Goal: Information Seeking & Learning: Learn about a topic

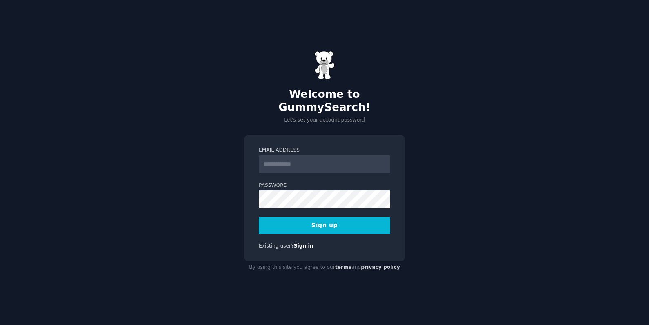
type input "*"
type input "**********"
click at [259, 217] on button "Sign up" at bounding box center [324, 225] width 131 height 17
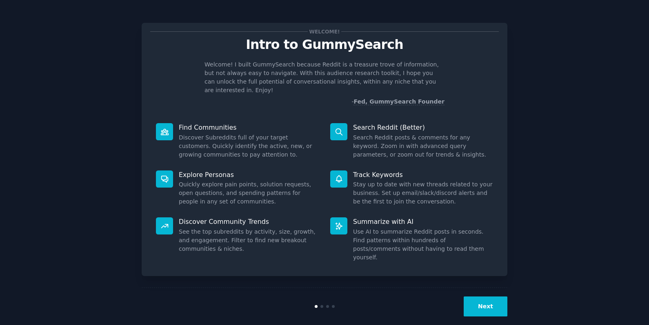
click at [486, 299] on button "Next" at bounding box center [486, 307] width 44 height 20
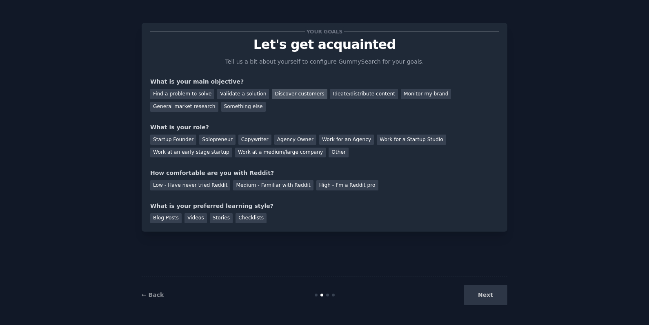
click at [296, 90] on div "Find a problem to solve Validate a solution Discover customers Ideate/distribut…" at bounding box center [324, 99] width 349 height 26
drag, startPoint x: 296, startPoint y: 90, endPoint x: 290, endPoint y: 90, distance: 6.1
click at [290, 90] on div "Discover customers" at bounding box center [299, 94] width 55 height 10
click at [401, 93] on div "Monitor my brand" at bounding box center [426, 94] width 50 height 10
click at [183, 141] on div "Startup Founder" at bounding box center [173, 140] width 46 height 10
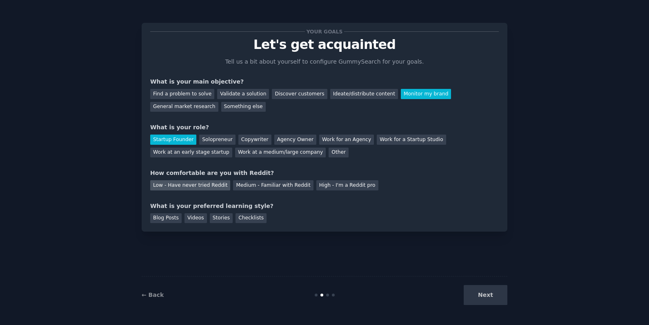
click at [217, 187] on div "Low - Have never tried Reddit" at bounding box center [190, 186] width 80 height 10
click at [166, 222] on div "Blog Posts" at bounding box center [165, 219] width 31 height 10
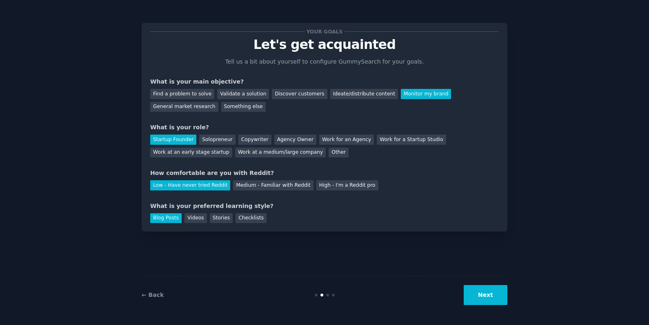
click at [490, 294] on button "Next" at bounding box center [486, 295] width 44 height 20
click at [474, 298] on div "Next" at bounding box center [447, 295] width 122 height 20
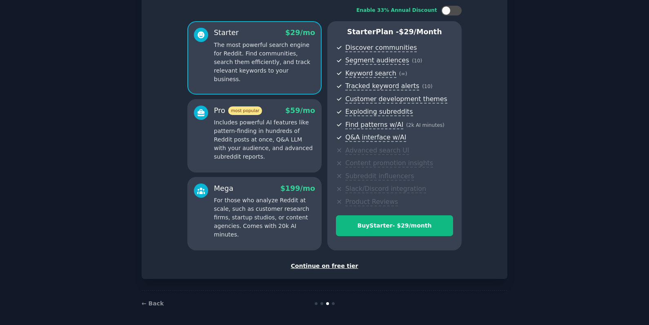
scroll to position [55, 0]
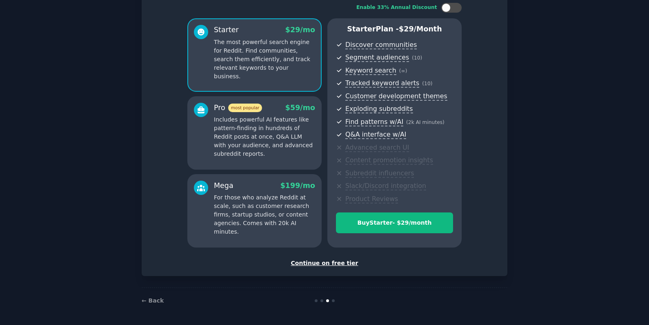
click at [305, 264] on div "Continue on free tier" at bounding box center [324, 263] width 349 height 9
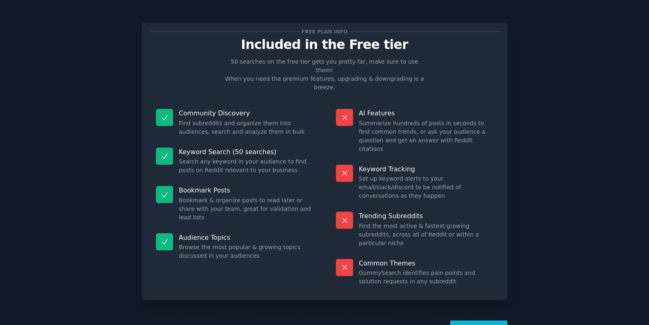
click at [129, 258] on div "Free plan info Included in the Free tier 50 searches on the free tier gets you …" at bounding box center [324, 180] width 626 height 338
click at [466, 321] on button "Let's Go!" at bounding box center [478, 331] width 57 height 20
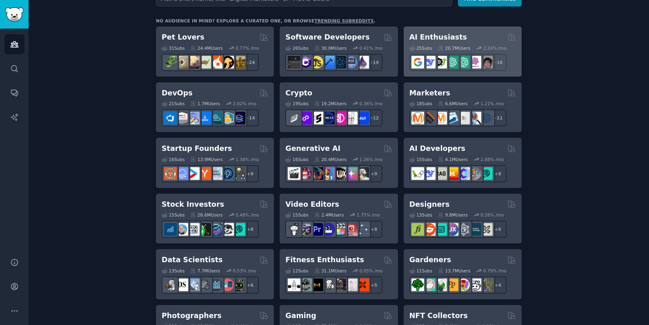
scroll to position [41, 0]
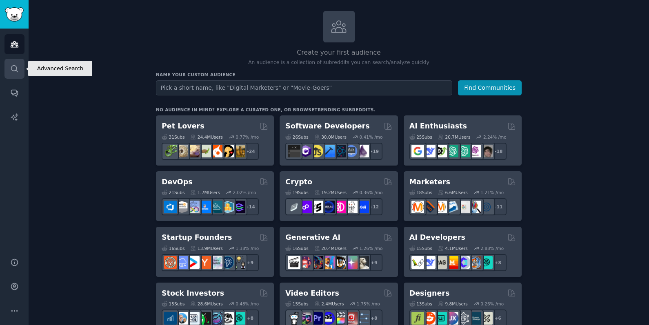
click at [18, 66] on icon "Sidebar" at bounding box center [14, 69] width 9 height 9
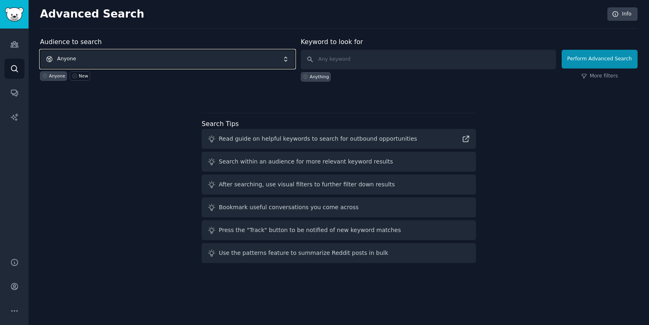
click at [287, 60] on span "Anyone" at bounding box center [167, 59] width 255 height 19
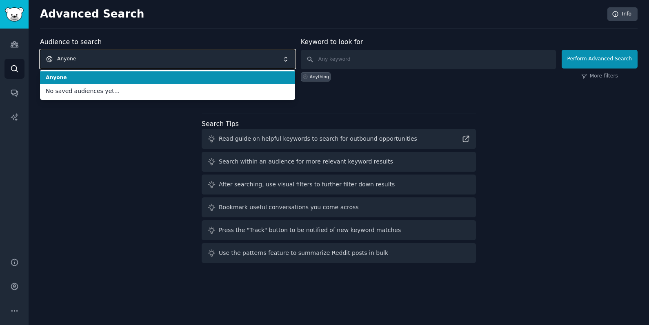
click at [287, 55] on span "Anyone" at bounding box center [167, 59] width 255 height 19
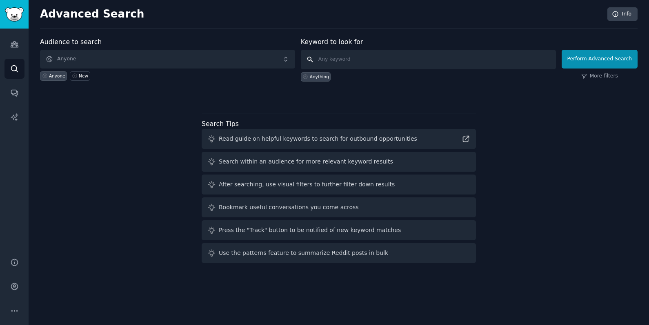
click at [336, 60] on input "text" at bounding box center [428, 60] width 255 height 20
click at [587, 76] on icon at bounding box center [585, 77] width 6 height 6
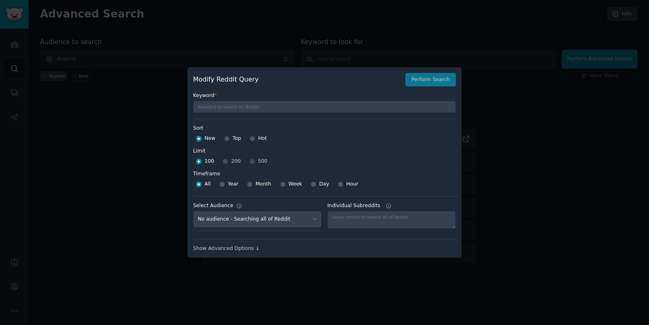
click at [193, 154] on div "Modify Reddit Query Perform Search Keyword * Sort Sort New Top Hot Limit Limit …" at bounding box center [324, 162] width 274 height 191
drag, startPoint x: 177, startPoint y: 151, endPoint x: 255, endPoint y: 115, distance: 85.9
click at [176, 150] on div at bounding box center [324, 162] width 649 height 325
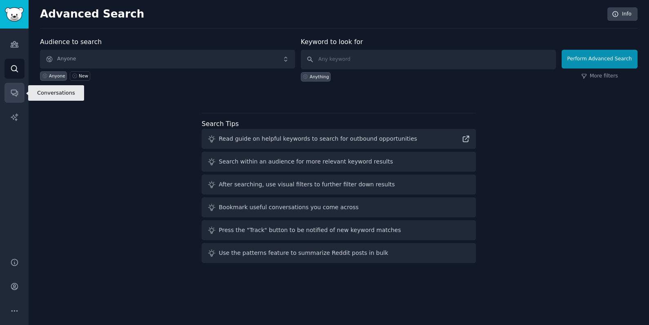
click at [6, 94] on link "Conversations" at bounding box center [14, 93] width 20 height 20
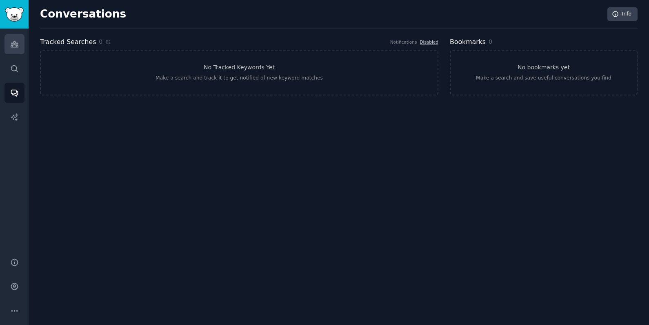
click at [19, 48] on link "Audiences" at bounding box center [14, 44] width 20 height 20
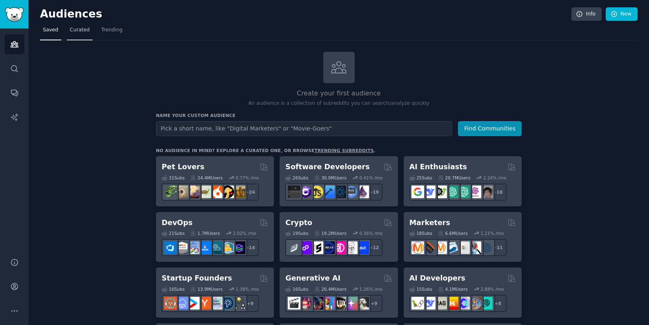
click at [80, 35] on link "Curated" at bounding box center [80, 32] width 26 height 17
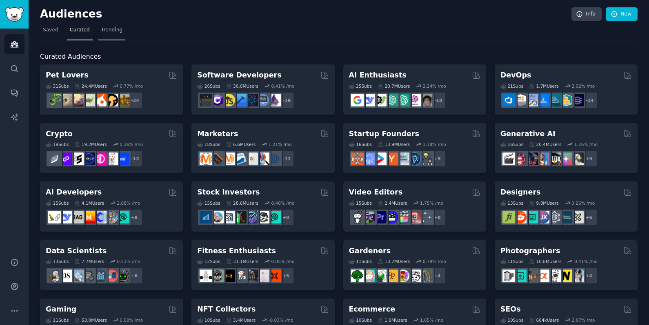
click at [113, 30] on span "Trending" at bounding box center [111, 30] width 21 height 7
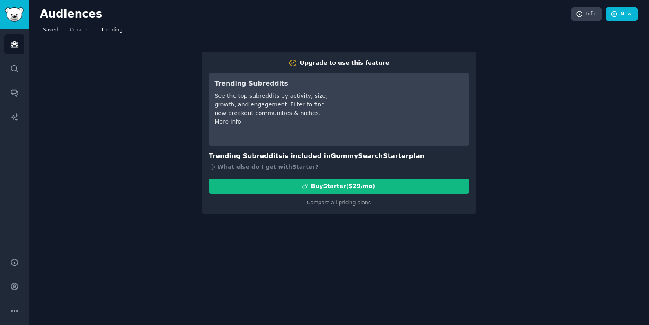
click at [56, 31] on span "Saved" at bounding box center [51, 30] width 16 height 7
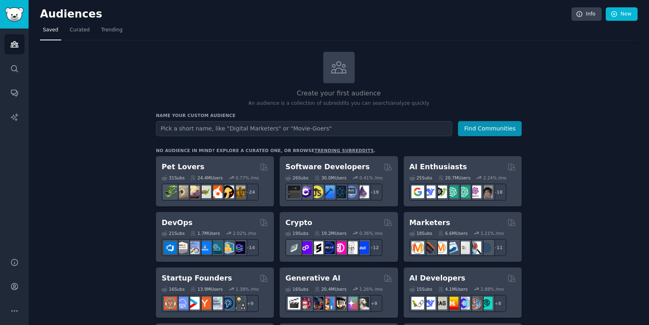
click at [326, 150] on link "trending subreddits" at bounding box center [343, 150] width 59 height 5
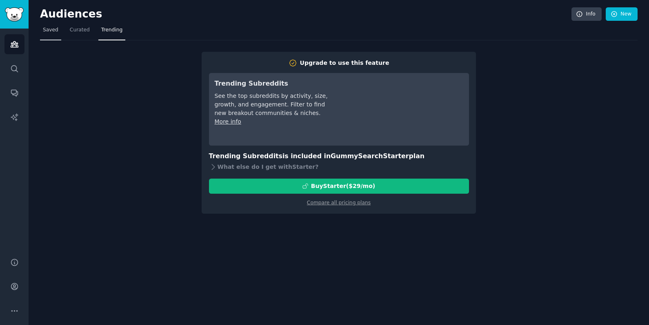
click at [49, 40] on link "Saved" at bounding box center [50, 32] width 21 height 17
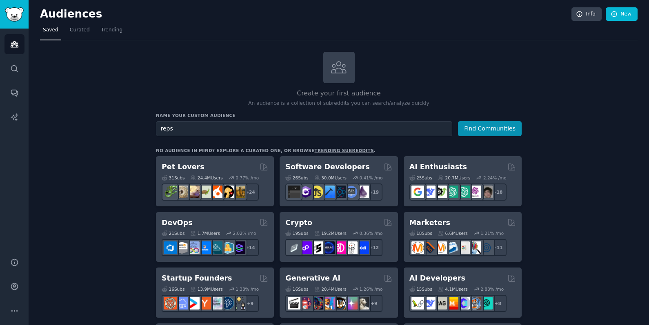
type input "reps"
click at [458, 121] on button "Find Communities" at bounding box center [490, 128] width 64 height 15
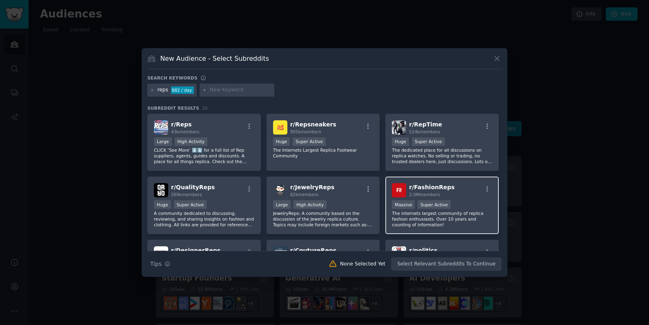
click at [452, 198] on div "r/ FashionReps 2.0M members Massive Super Active The internets largest communit…" at bounding box center [443, 206] width 114 height 58
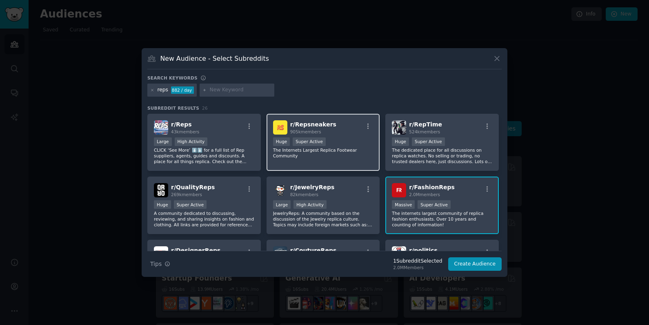
click at [359, 148] on p "The Internets Largest Replica Footwear Community" at bounding box center [323, 152] width 100 height 11
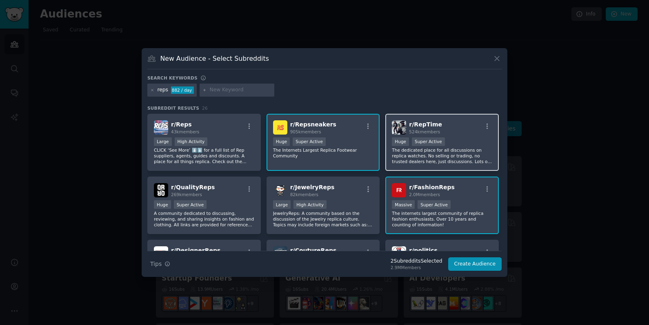
click at [452, 142] on div ">= 95th percentile for submissions / day Huge Super Active" at bounding box center [442, 143] width 100 height 10
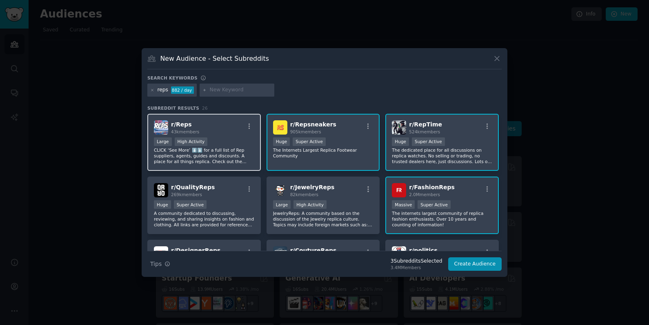
click at [217, 142] on div ">= 80th percentile for submissions / day Large High Activity" at bounding box center [204, 143] width 100 height 10
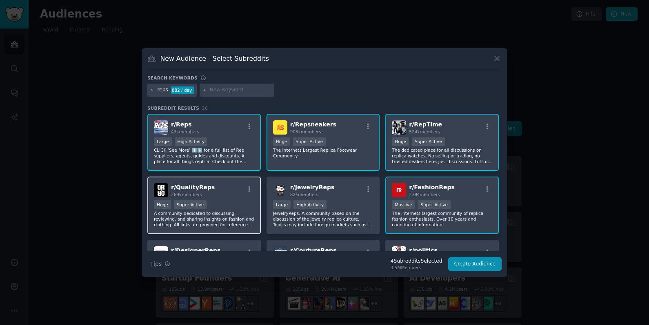
click at [227, 192] on div "r/ QualityReps 269k members" at bounding box center [204, 190] width 100 height 14
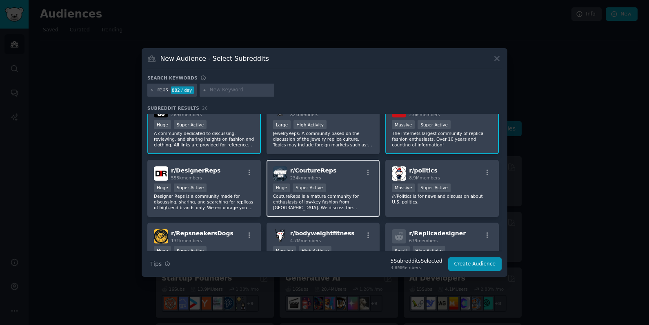
scroll to position [82, 0]
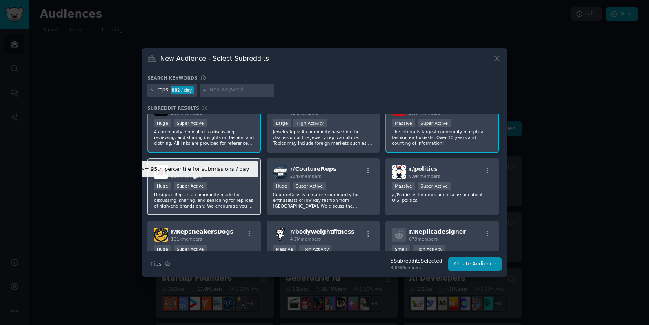
click at [202, 183] on div "Super Active" at bounding box center [190, 186] width 33 height 9
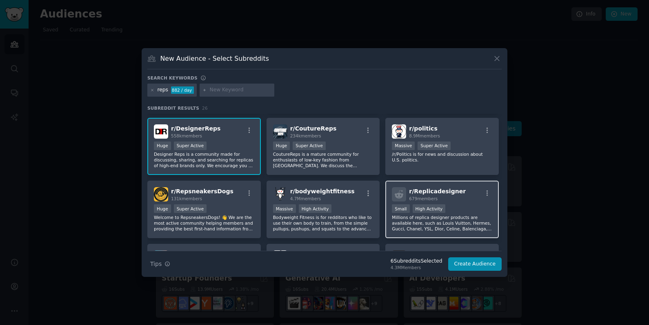
scroll to position [123, 0]
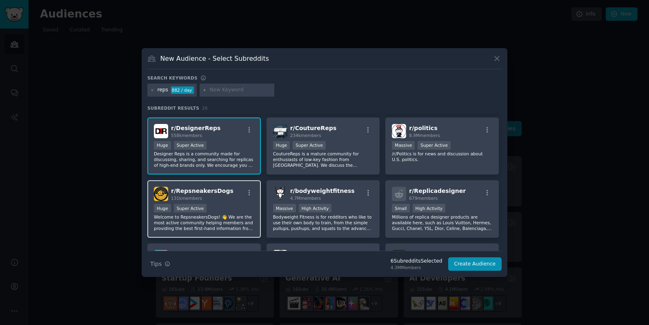
click at [246, 207] on div "Huge Super Active" at bounding box center [204, 209] width 100 height 10
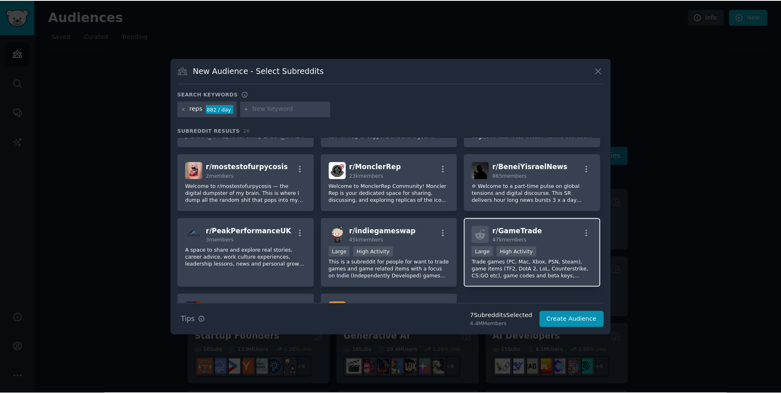
scroll to position [362, 0]
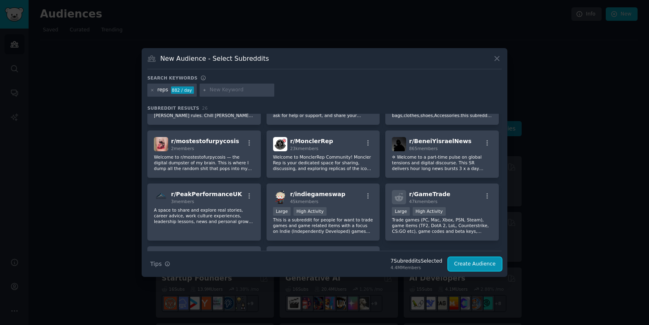
click at [483, 267] on button "Create Audience" at bounding box center [475, 265] width 54 height 14
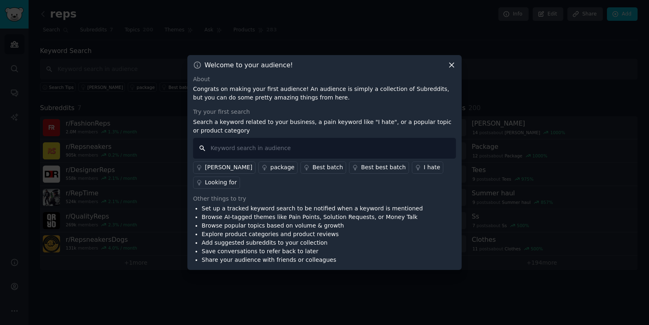
click at [299, 159] on input "text" at bounding box center [324, 148] width 263 height 21
click at [451, 69] on icon at bounding box center [452, 65] width 9 height 9
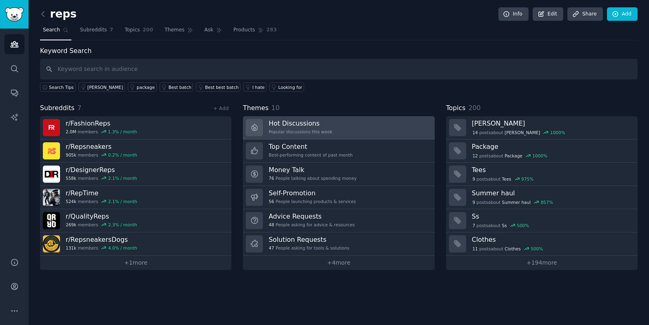
click at [312, 131] on div "Popular discussions this week" at bounding box center [301, 132] width 64 height 6
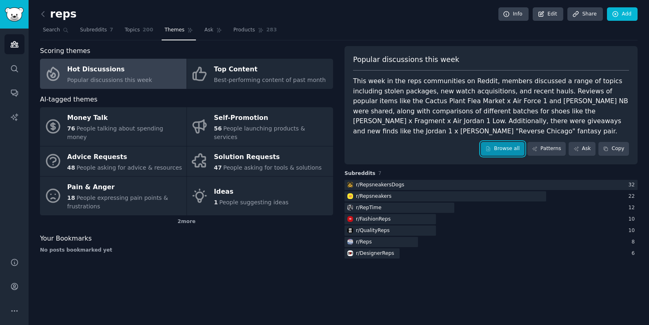
click at [502, 142] on link "Browse all" at bounding box center [503, 149] width 44 height 14
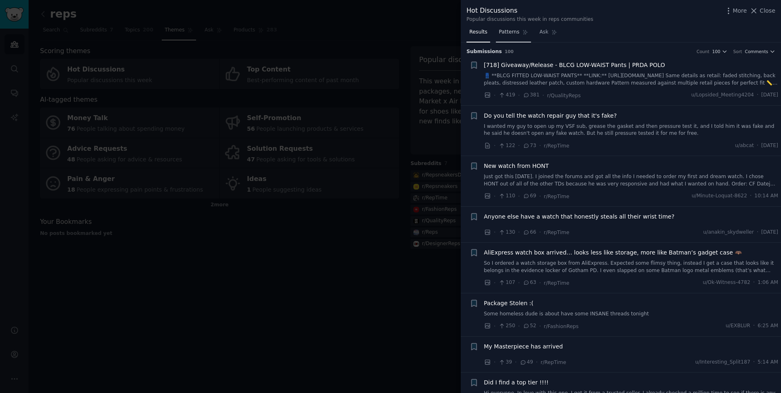
click at [511, 38] on link "Patterns" at bounding box center [513, 34] width 35 height 17
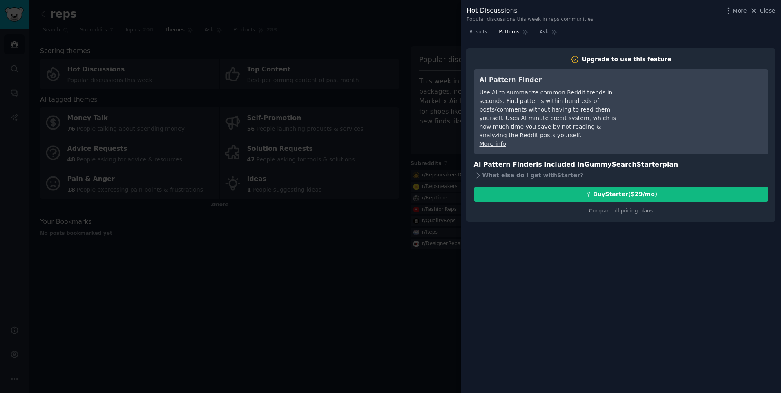
click at [447, 133] on div at bounding box center [390, 196] width 781 height 393
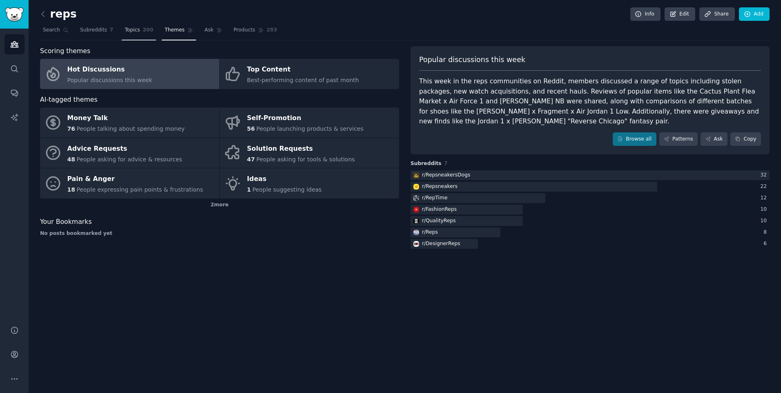
click at [125, 28] on span "Topics" at bounding box center [132, 30] width 15 height 7
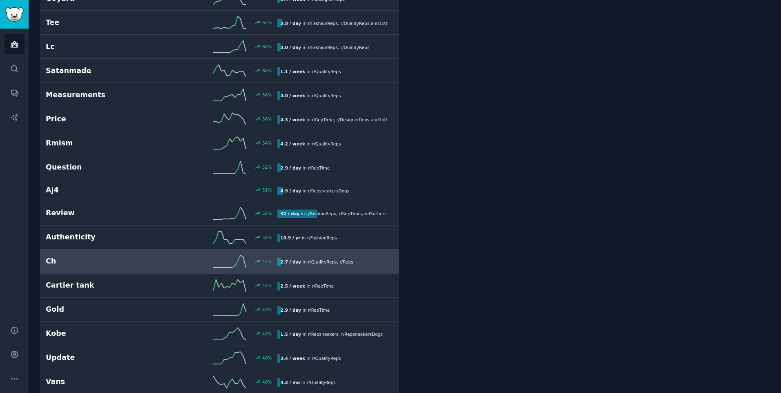
scroll to position [858, 0]
